Goal: Task Accomplishment & Management: Manage account settings

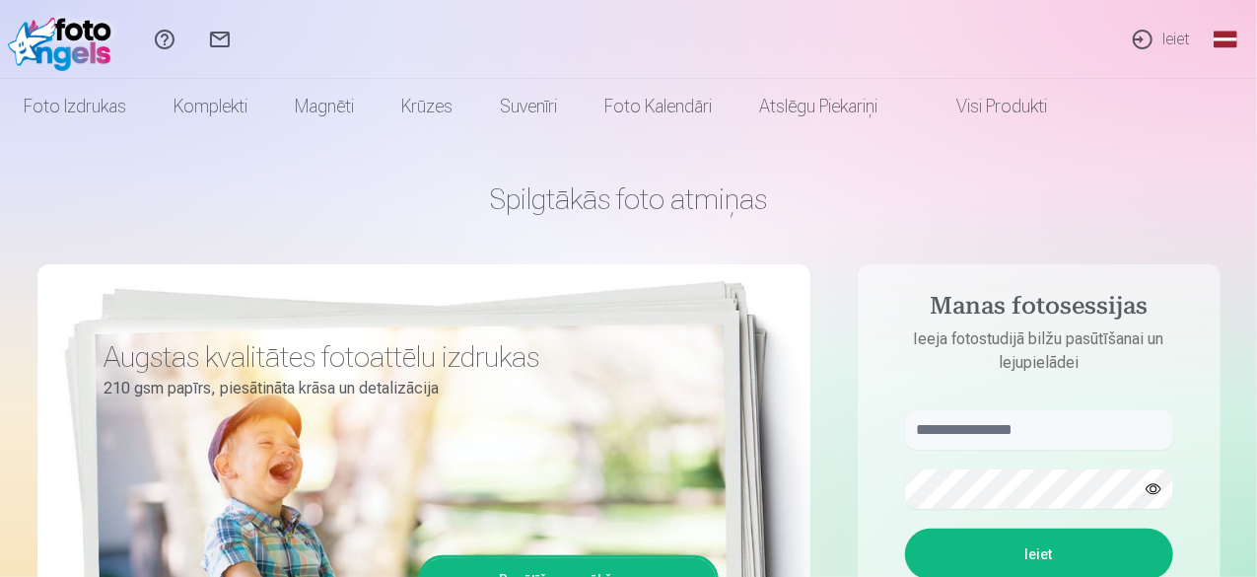
click at [1033, 452] on form "Ieiet Aizmirsāt paroli ? Fotosesija bez paroles ? Pierakstieties ar selfiju" at bounding box center [1039, 556] width 308 height 292
click at [1024, 423] on input "text" at bounding box center [1039, 429] width 268 height 39
type input "**********"
click at [905, 528] on button "Ieiet" at bounding box center [1039, 553] width 268 height 51
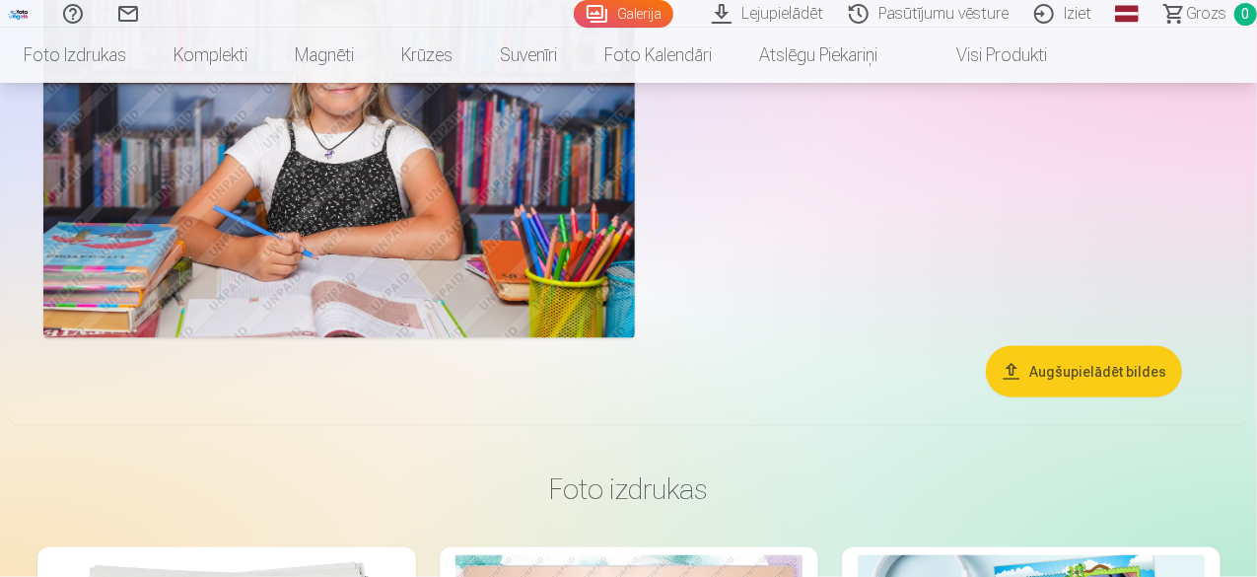
scroll to position [4928, 0]
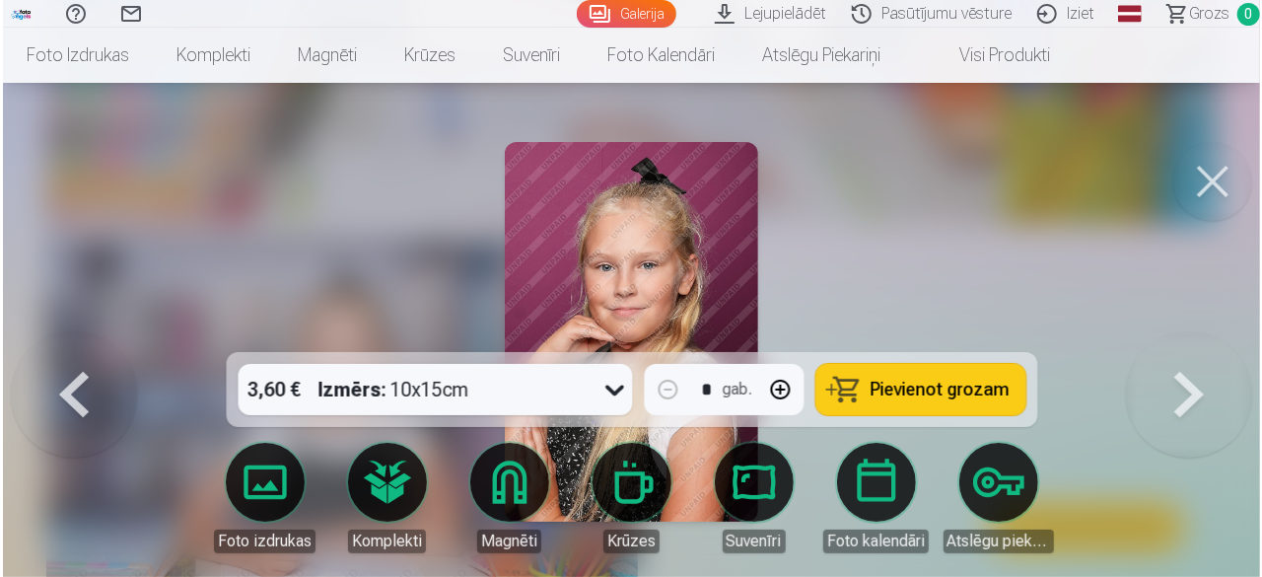
scroll to position [4944, 0]
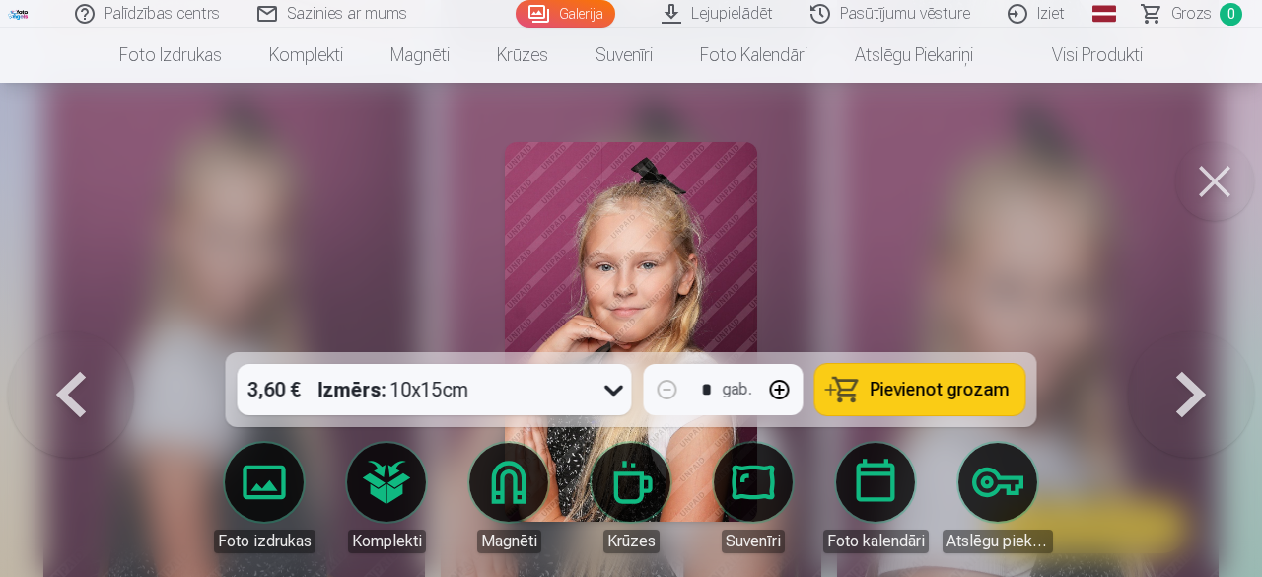
click at [1212, 176] on button at bounding box center [1214, 181] width 79 height 79
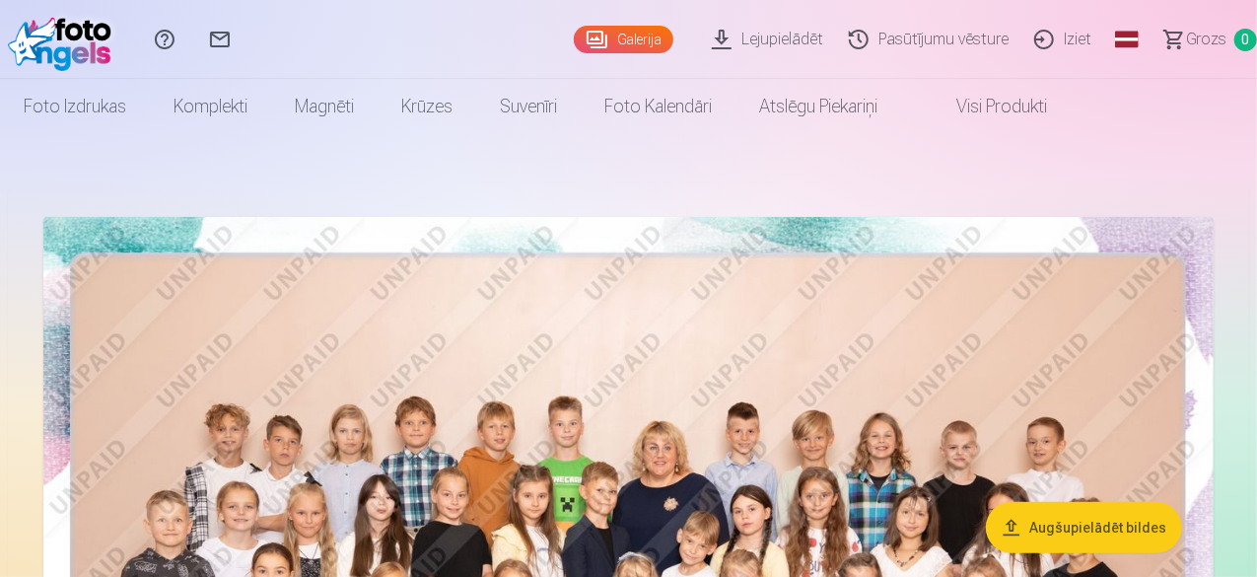
click at [1059, 38] on link "Iziet" at bounding box center [1065, 39] width 83 height 79
